Goal: Transaction & Acquisition: Purchase product/service

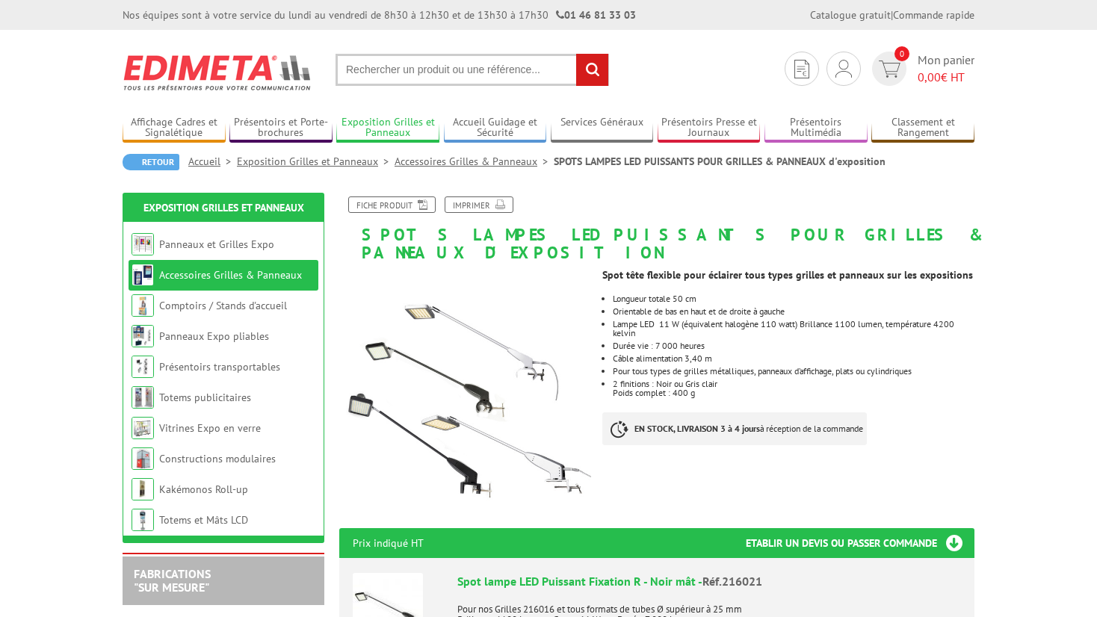
click at [392, 125] on link "Exposition Grilles et Panneaux" at bounding box center [387, 128] width 103 height 25
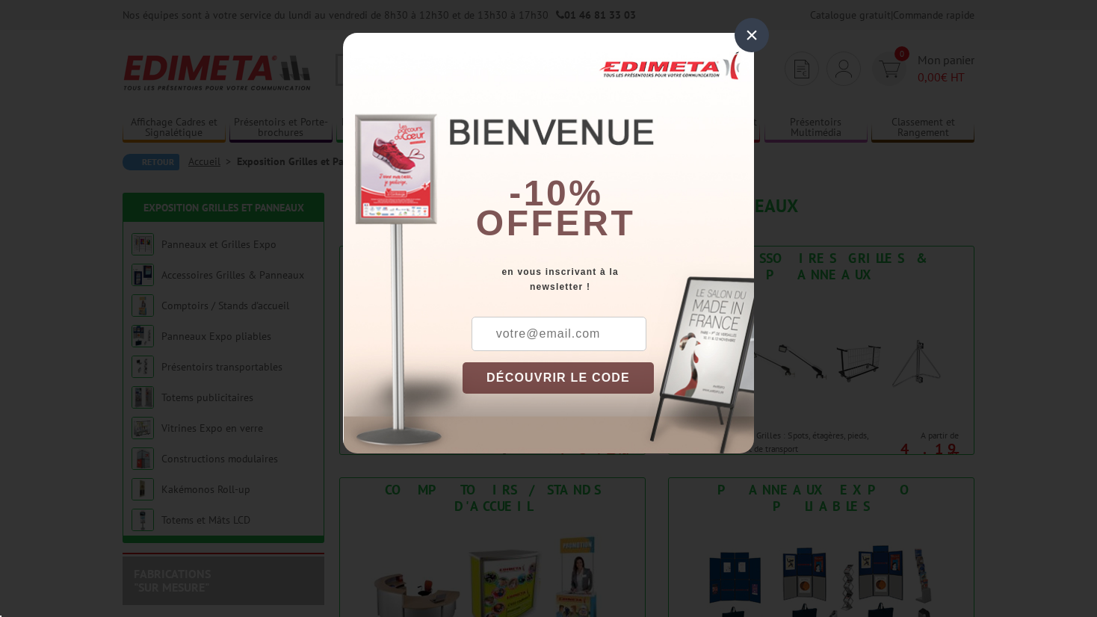
click at [752, 35] on div "×" at bounding box center [752, 35] width 34 height 34
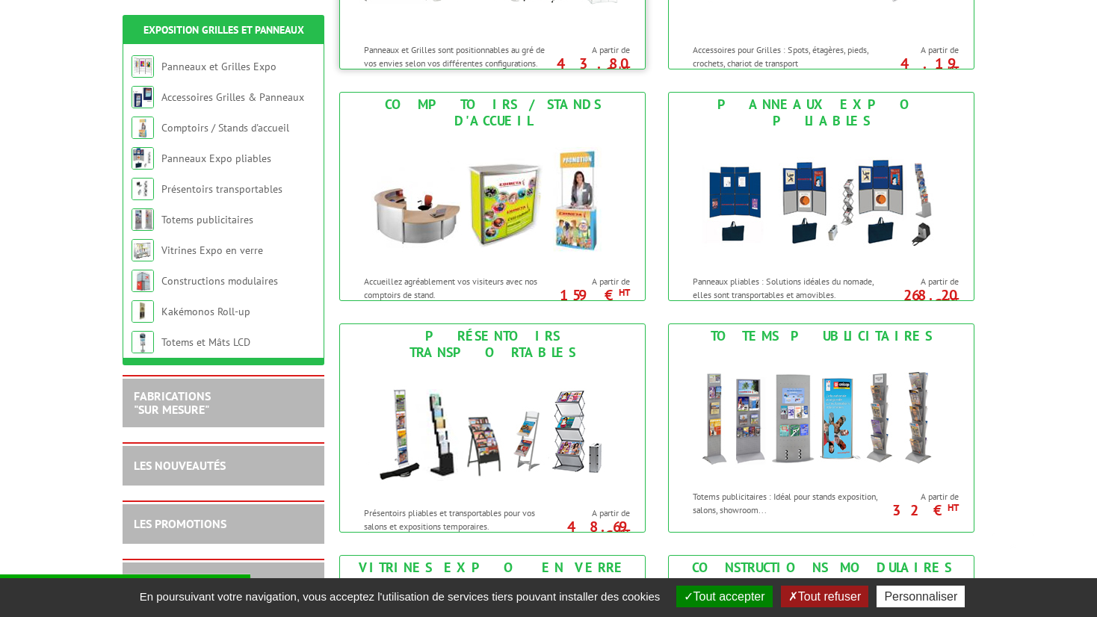
scroll to position [448, 0]
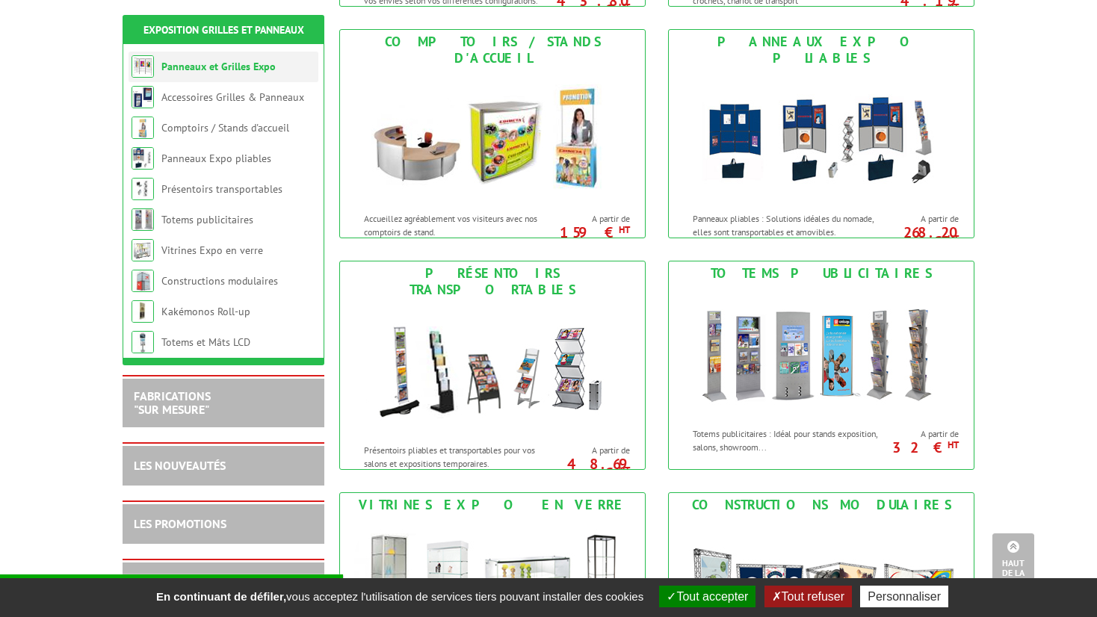
click at [226, 71] on link "Panneaux et Grilles Expo" at bounding box center [218, 66] width 114 height 13
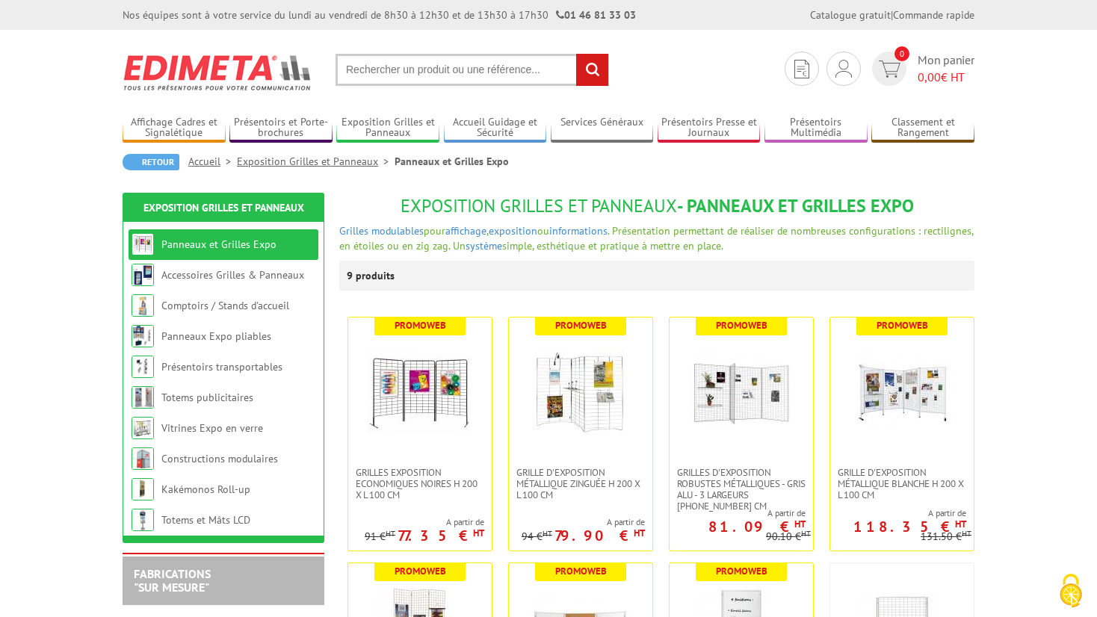
click at [354, 65] on input "text" at bounding box center [473, 70] width 274 height 32
type input "eclairage pour grille d'expo"
click at [591, 67] on input "rechercher" at bounding box center [592, 70] width 32 height 32
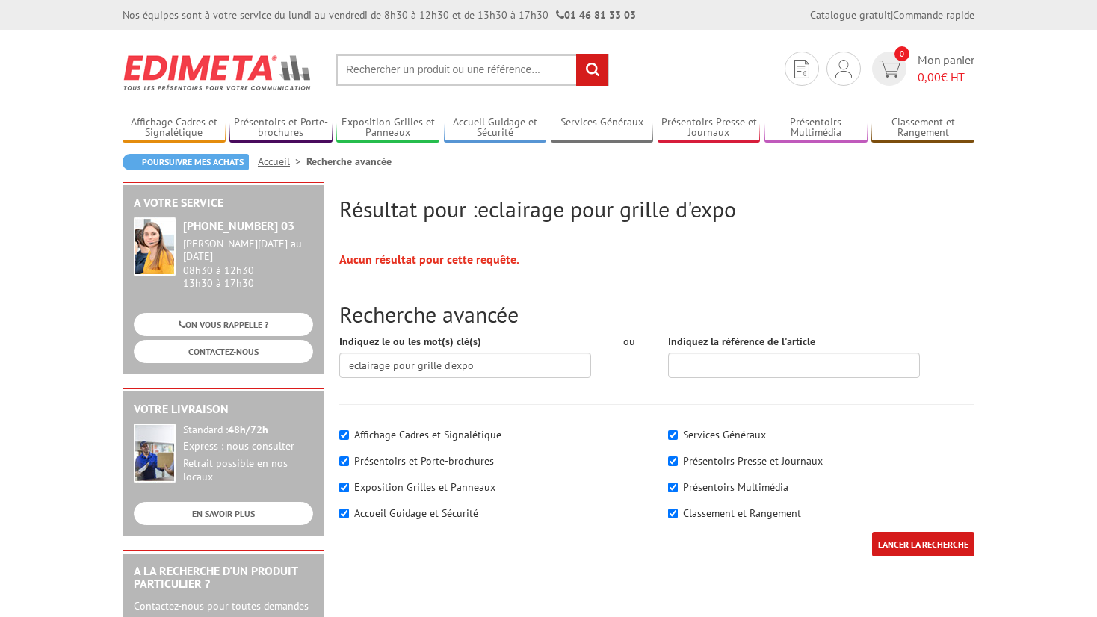
click at [349, 65] on input "text" at bounding box center [473, 70] width 274 height 32
type input "spots pour grille"
click at [584, 68] on input "rechercher" at bounding box center [592, 70] width 32 height 32
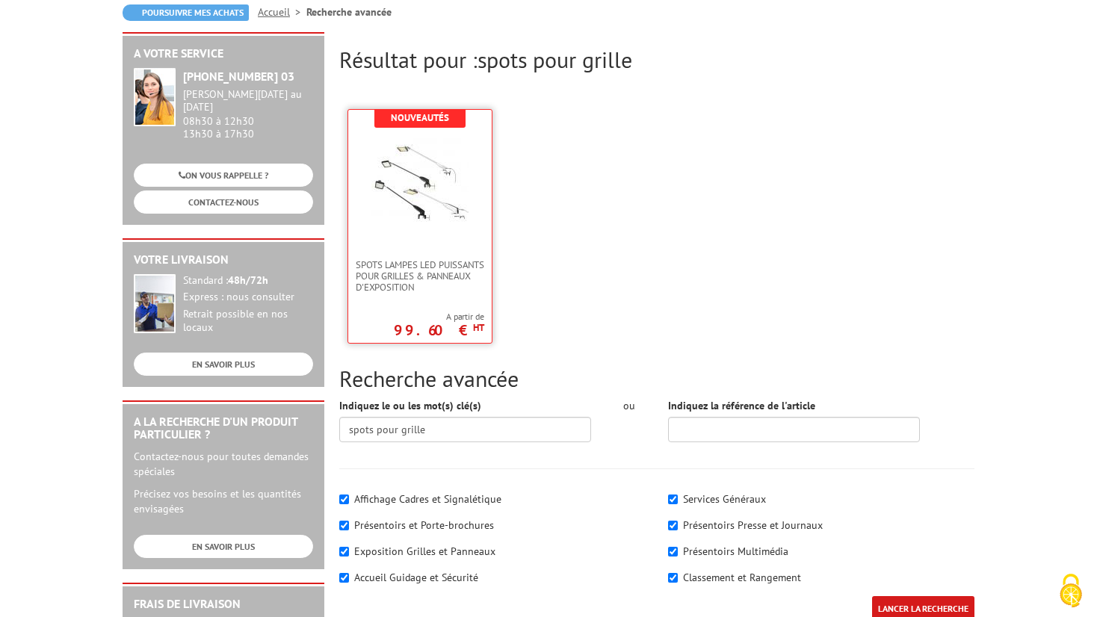
click at [436, 223] on img at bounding box center [419, 180] width 97 height 97
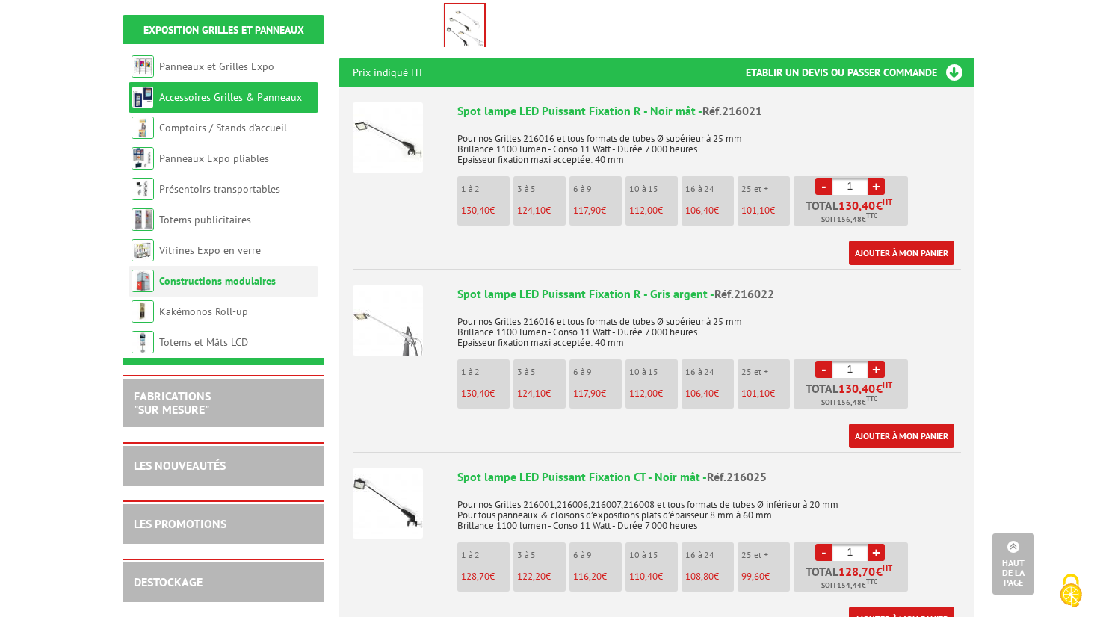
scroll to position [448, 0]
